Goal: Communication & Community: Answer question/provide support

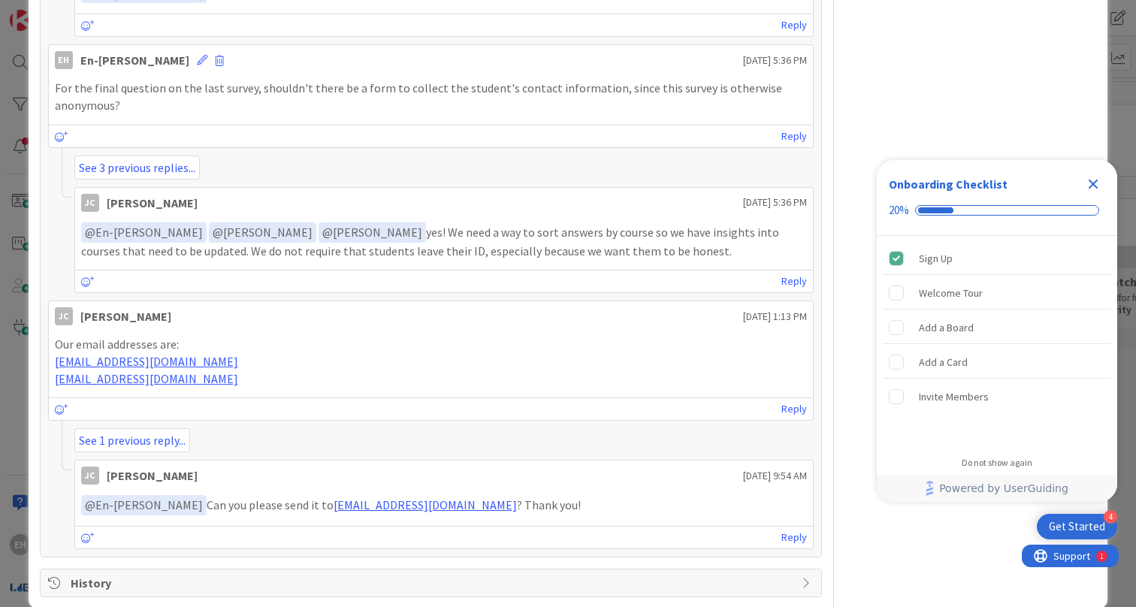
drag, startPoint x: 415, startPoint y: 481, endPoint x: 421, endPoint y: 369, distance: 112.1
click at [103, 428] on link "See 1 previous reply..." at bounding box center [132, 440] width 116 height 24
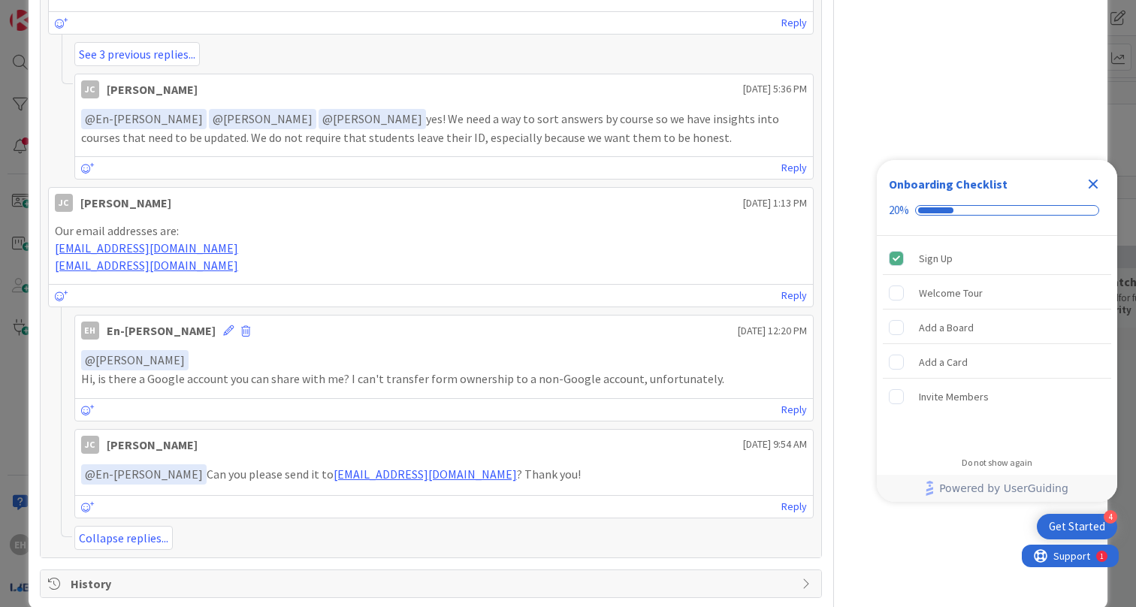
scroll to position [1592, 0]
drag, startPoint x: 292, startPoint y: 451, endPoint x: 415, endPoint y: 451, distance: 123.2
click at [415, 465] on p "﻿ @ En-[PERSON_NAME] ﻿ Can you please send it to [EMAIL_ADDRESS][DOMAIN_NAME] ?…" at bounding box center [444, 475] width 726 height 20
copy p "[EMAIL_ADDRESS][DOMAIN_NAME]"
click at [790, 498] on link "Reply" at bounding box center [794, 507] width 26 height 19
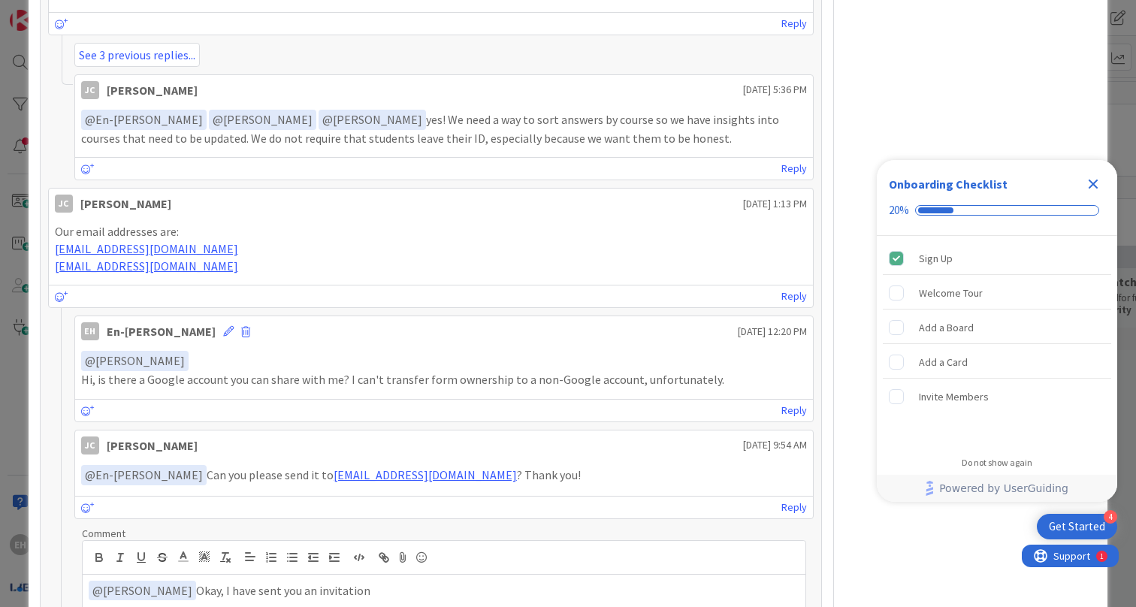
click at [302, 581] on p "﻿ @ [PERSON_NAME] ﻿ Okay, I have sent you an invitation" at bounding box center [444, 591] width 711 height 20
click at [400, 581] on p "﻿ @ [PERSON_NAME] ﻿ Okay, I have sent you invitation" at bounding box center [444, 591] width 711 height 20
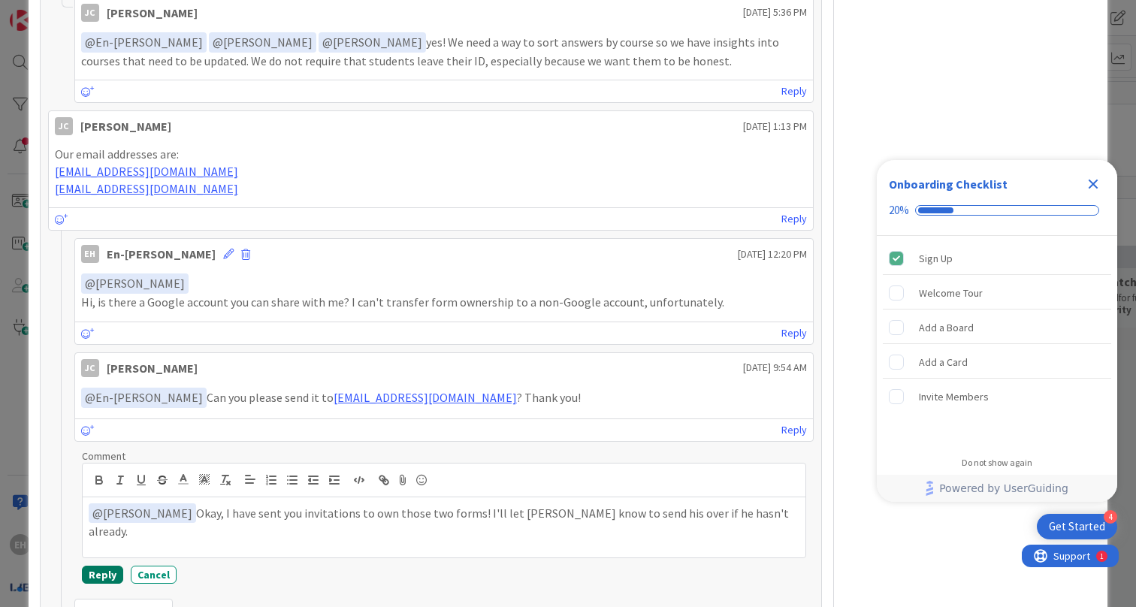
click at [104, 566] on button "Reply" at bounding box center [102, 575] width 41 height 18
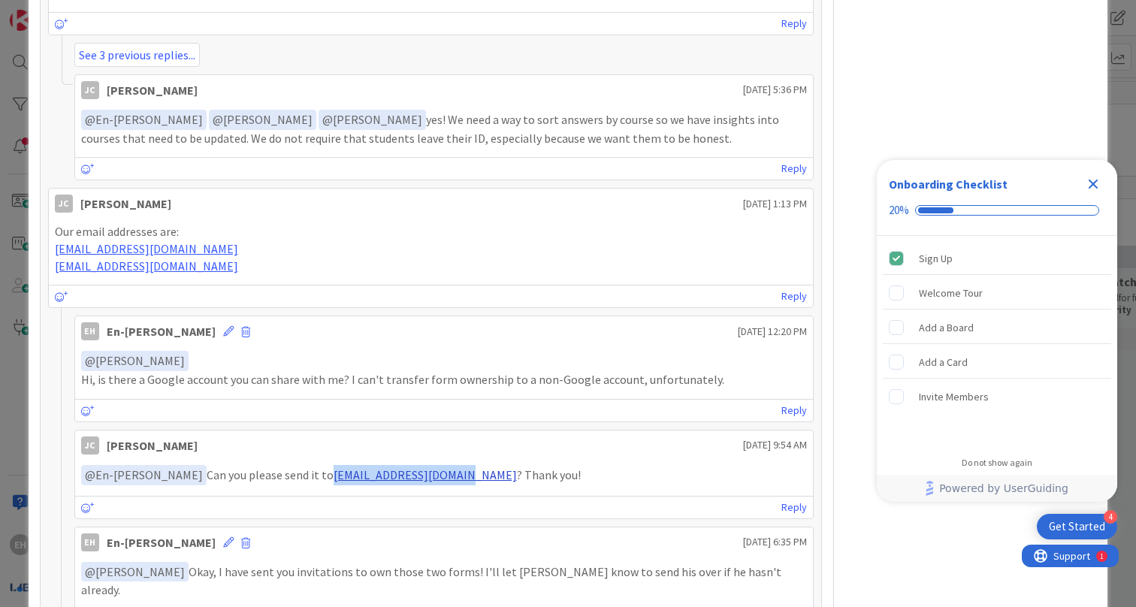
drag, startPoint x: 416, startPoint y: 448, endPoint x: 294, endPoint y: 445, distance: 121.7
click at [294, 465] on p "﻿ @ En-[PERSON_NAME] ﻿ Can you please send it to [EMAIL_ADDRESS][DOMAIN_NAME] ?…" at bounding box center [444, 475] width 726 height 20
copy link "[EMAIL_ADDRESS][DOMAIN_NAME]"
